Goal: Complete application form

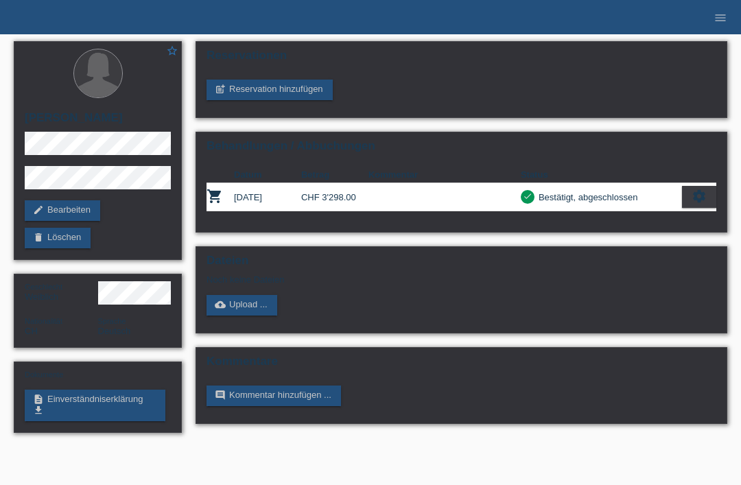
click at [716, 15] on icon "menu" at bounding box center [721, 18] width 14 height 14
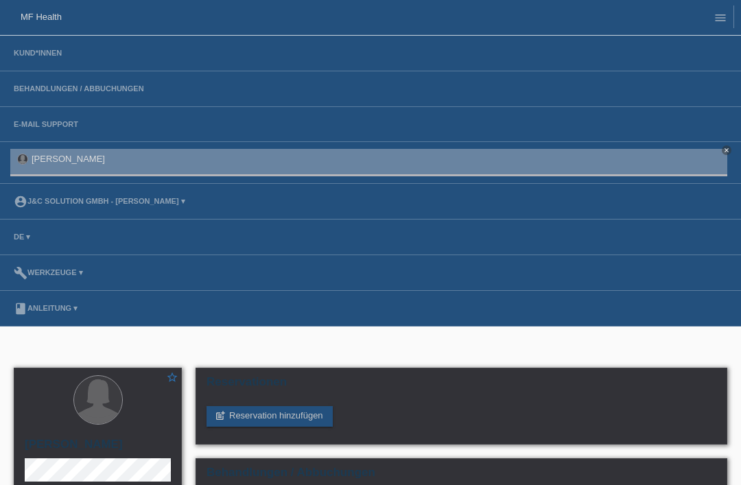
click at [66, 57] on link "Kund*innen" at bounding box center [38, 53] width 62 height 8
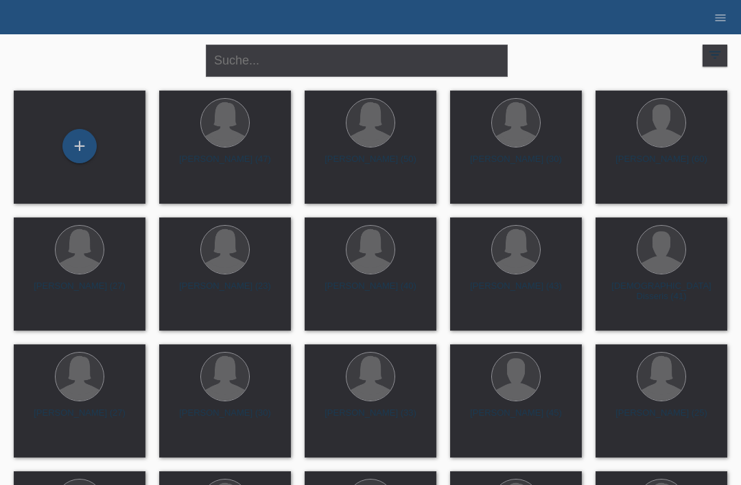
click at [119, 149] on div "+" at bounding box center [80, 147] width 110 height 36
click at [77, 146] on div "+" at bounding box center [79, 145] width 33 height 23
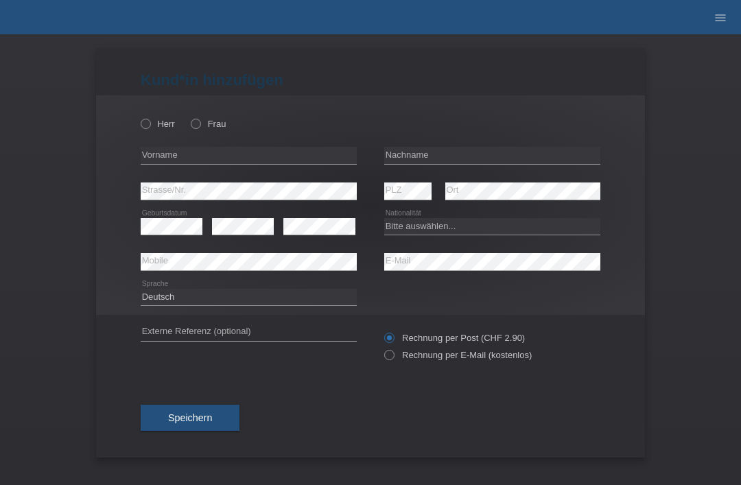
click at [204, 124] on label "Frau" at bounding box center [208, 124] width 35 height 10
click at [200, 124] on input "Frau" at bounding box center [195, 123] width 9 height 9
radio input "true"
click at [239, 156] on input "text" at bounding box center [249, 155] width 216 height 17
type input "Vildane"
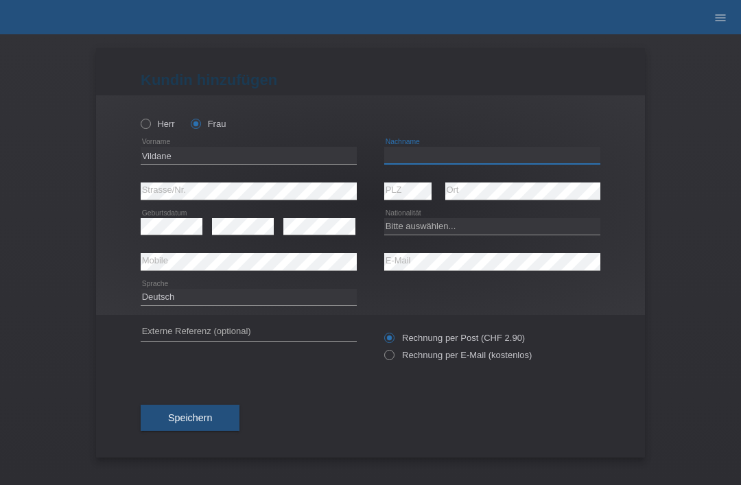
click at [451, 157] on input "text" at bounding box center [492, 155] width 216 height 17
type input "Grajcevci"
click at [229, 177] on div "error Strasse/Nr." at bounding box center [249, 192] width 216 height 36
click at [382, 348] on icon at bounding box center [382, 348] width 0 height 0
click at [388, 357] on input "Rechnung per E-Mail (kostenlos)" at bounding box center [388, 358] width 9 height 17
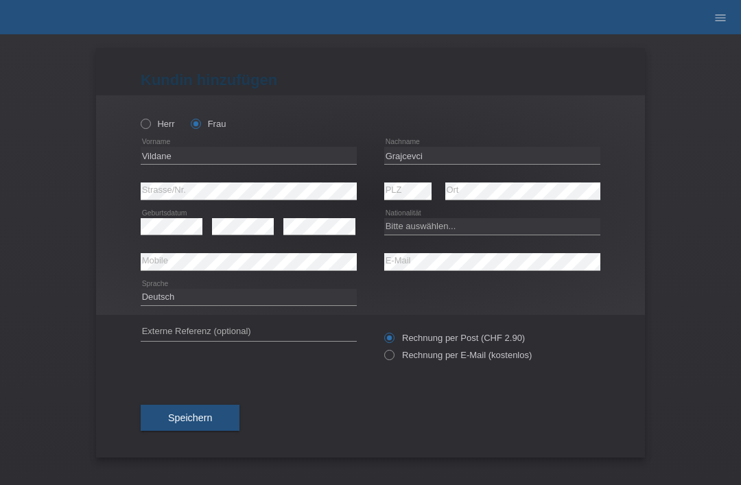
radio input "true"
click at [204, 419] on span "Speichern" at bounding box center [190, 417] width 44 height 11
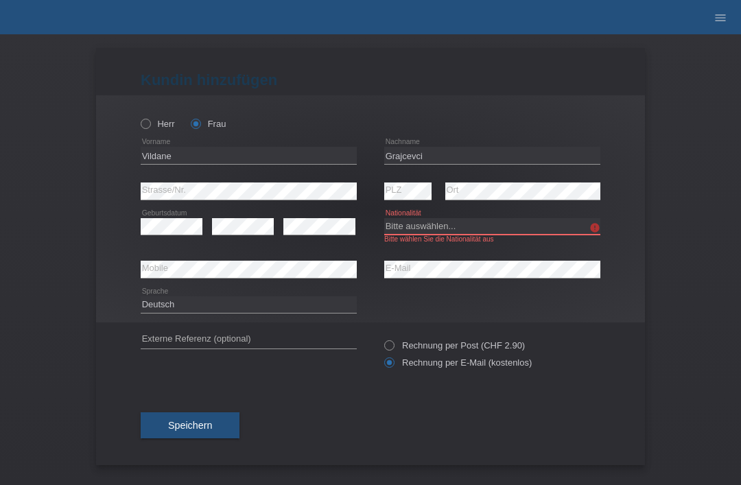
click at [436, 224] on select "Bitte auswählen... [GEOGRAPHIC_DATA] [GEOGRAPHIC_DATA] [GEOGRAPHIC_DATA] [GEOGR…" at bounding box center [492, 226] width 216 height 16
select select "CH"
click at [191, 431] on span "Speichern" at bounding box center [190, 425] width 44 height 11
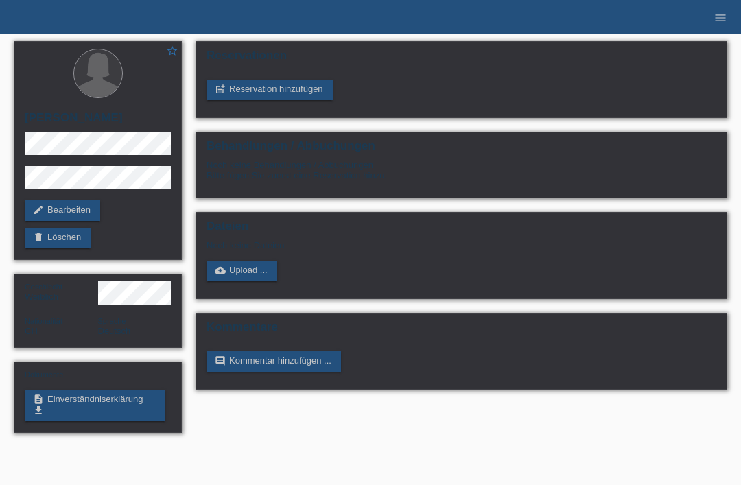
click at [281, 97] on link "post_add Reservation hinzufügen" at bounding box center [270, 90] width 126 height 21
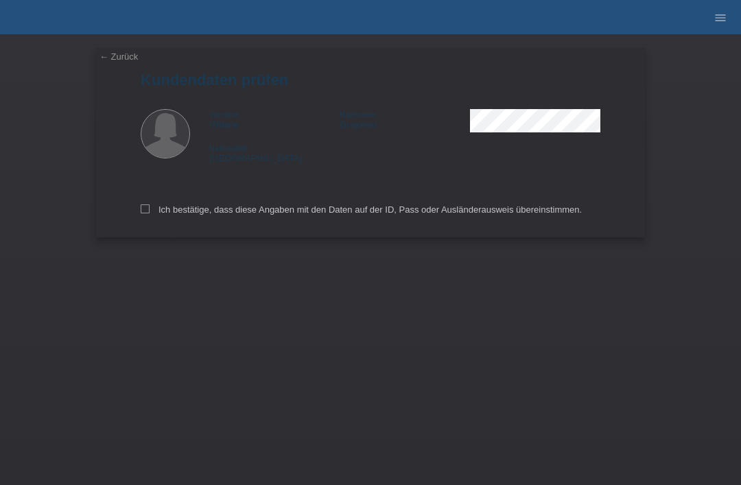
click at [137, 213] on div "← Zurück Kundendaten prüfen Vorname [PERSON_NAME] Nachname [PERSON_NAME] Nation…" at bounding box center [370, 142] width 549 height 189
click at [140, 196] on div "← Zurück Kundendaten prüfen Vorname [PERSON_NAME] Nachname [PERSON_NAME] Nation…" at bounding box center [370, 142] width 549 height 189
click at [148, 213] on icon at bounding box center [145, 208] width 9 height 9
click at [148, 213] on input "Ich bestätige, dass diese Angaben mit den Daten auf der ID, Pass oder Ausländer…" at bounding box center [145, 208] width 9 height 9
checkbox input "true"
